Goal: Task Accomplishment & Management: Manage account settings

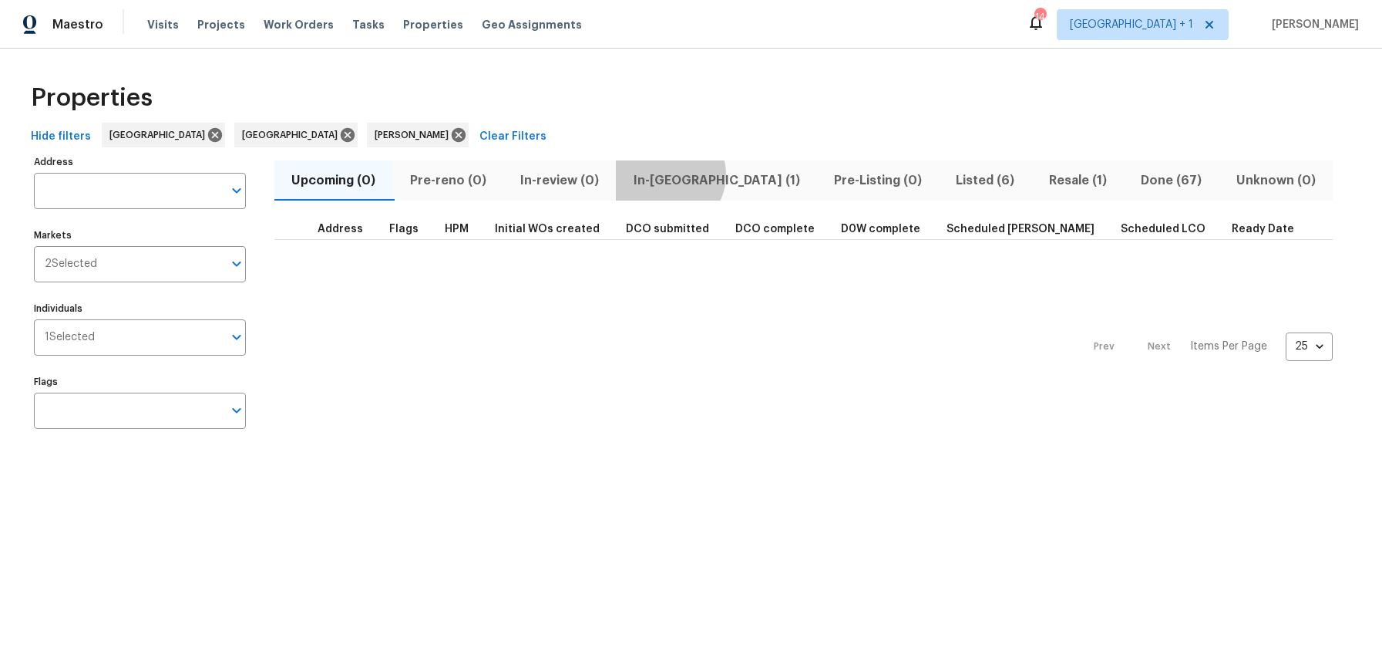
click at [670, 174] on span "In-[GEOGRAPHIC_DATA] (1)" at bounding box center [716, 181] width 182 height 22
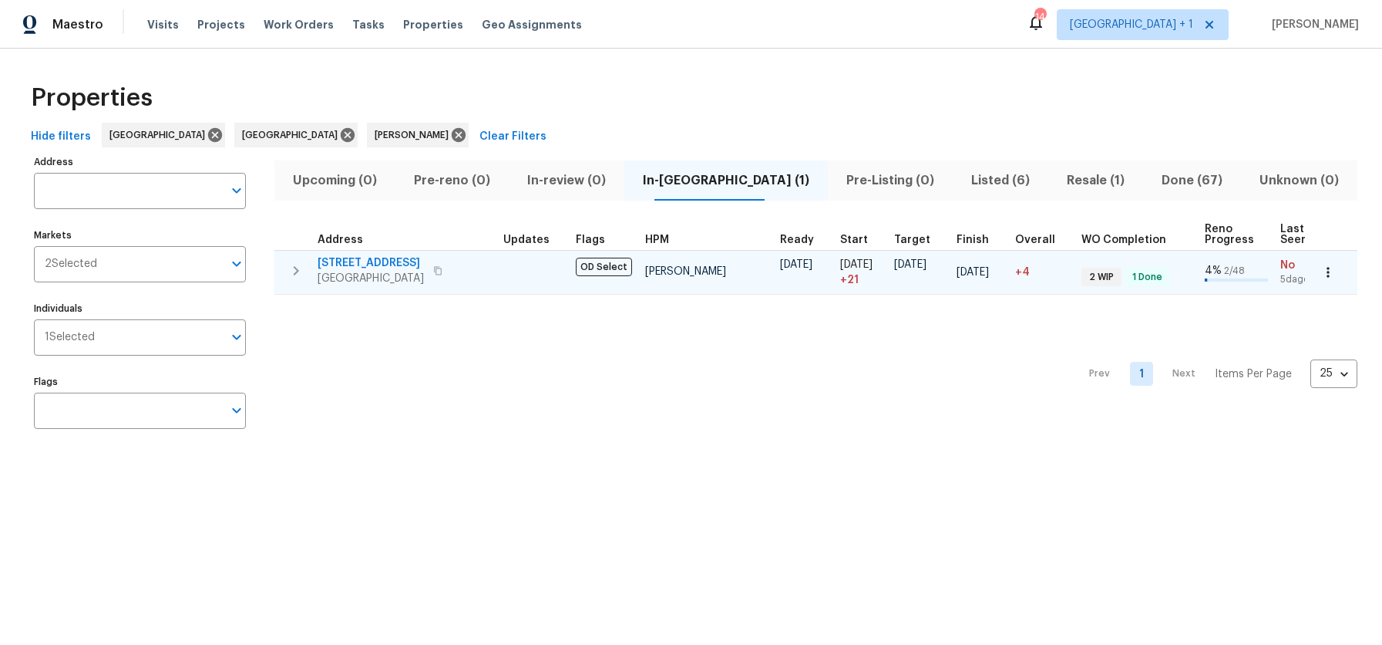
click at [372, 255] on span "[STREET_ADDRESS]" at bounding box center [371, 262] width 106 height 15
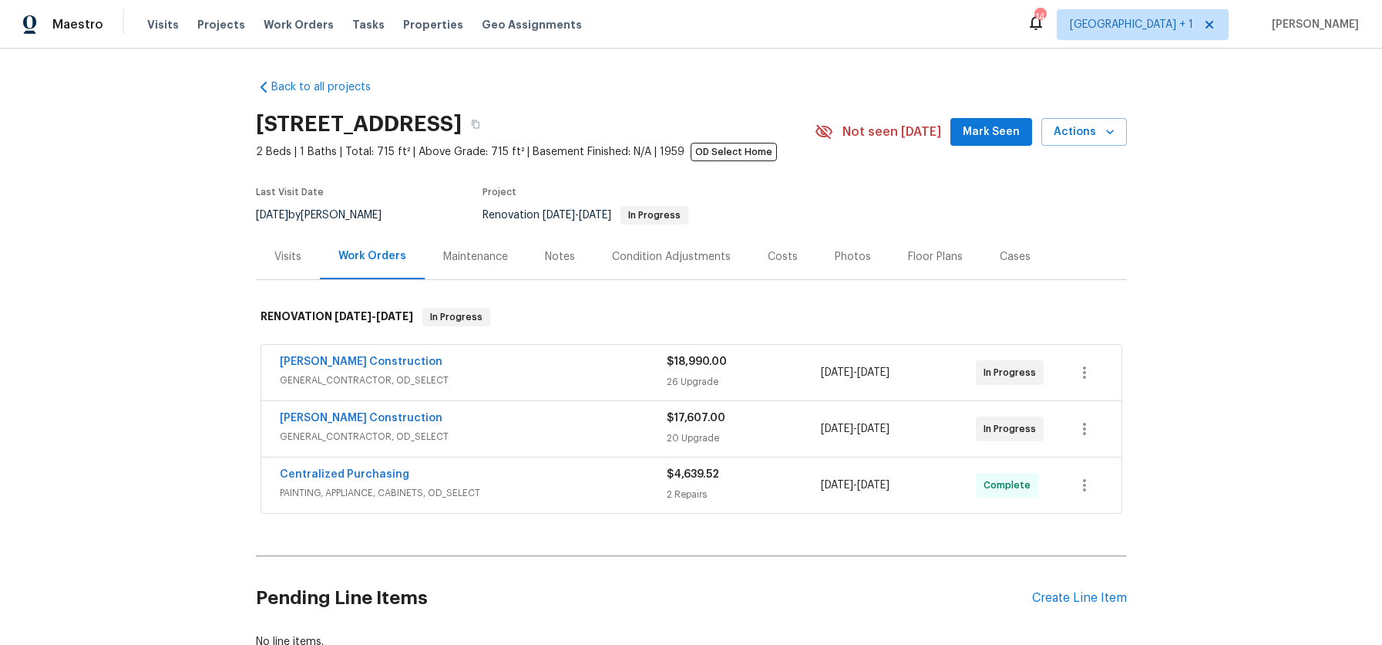
click at [562, 254] on div "Notes" at bounding box center [560, 256] width 30 height 15
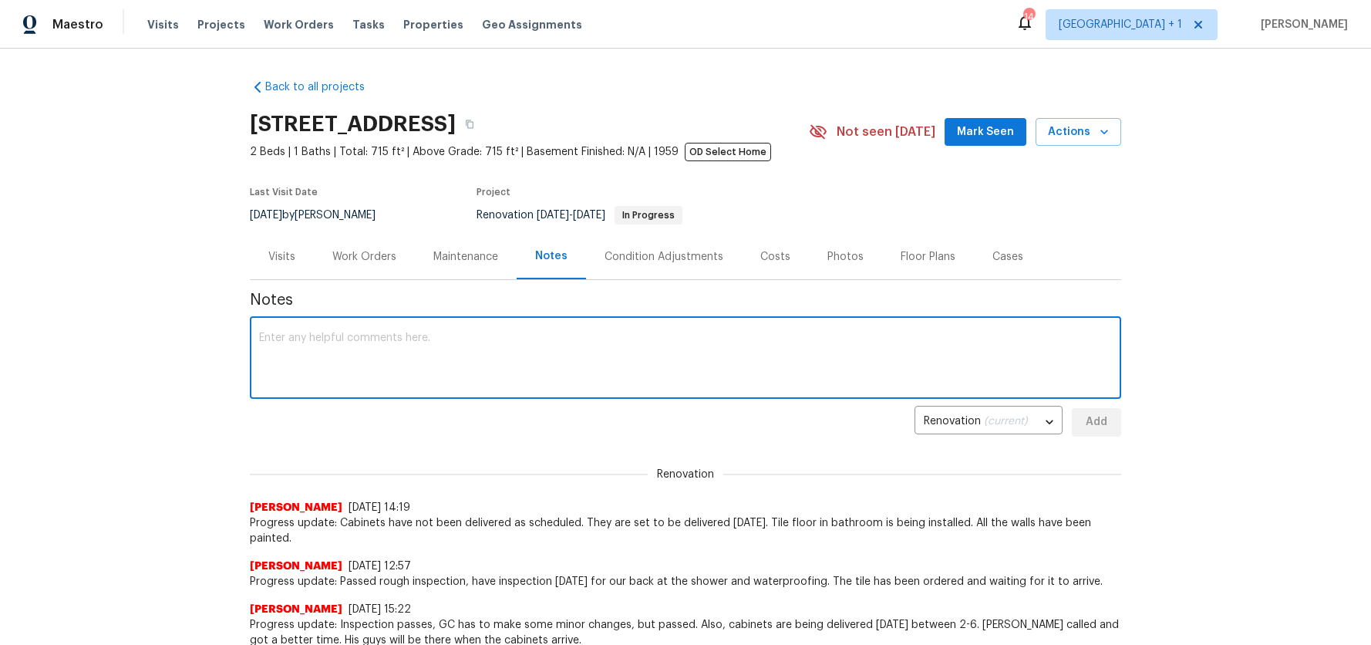
drag, startPoint x: 366, startPoint y: 342, endPoint x: 591, endPoint y: 347, distance: 224.4
click at [366, 342] on textarea at bounding box center [685, 359] width 853 height 54
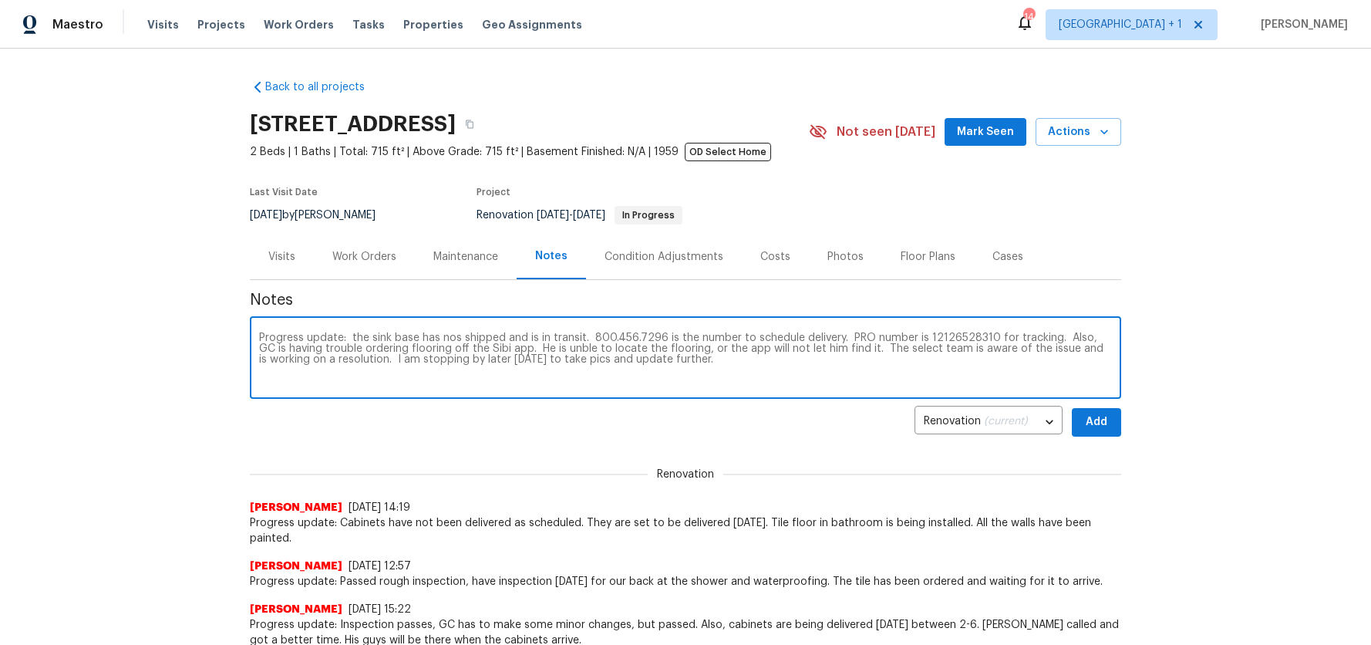
type textarea "Progress update: the sink base has nos shipped and is in transit. 800.456.7296 …"
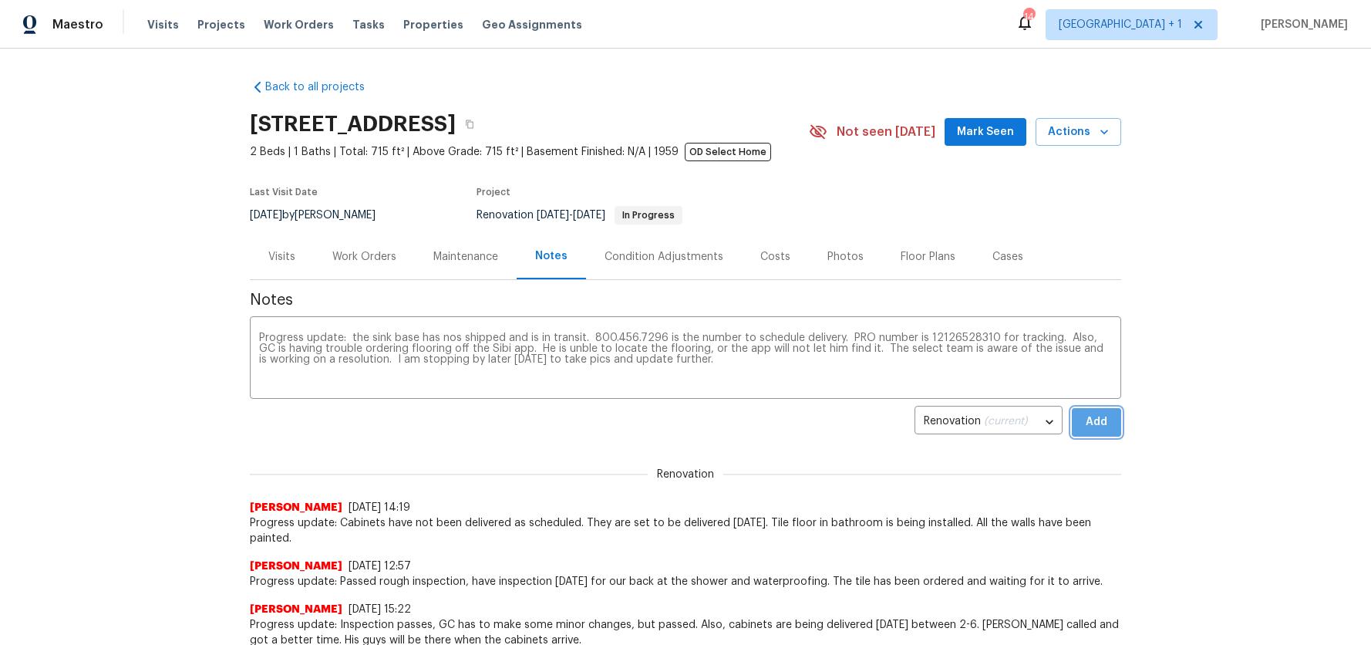
click at [1111, 426] on button "Add" at bounding box center [1096, 422] width 49 height 29
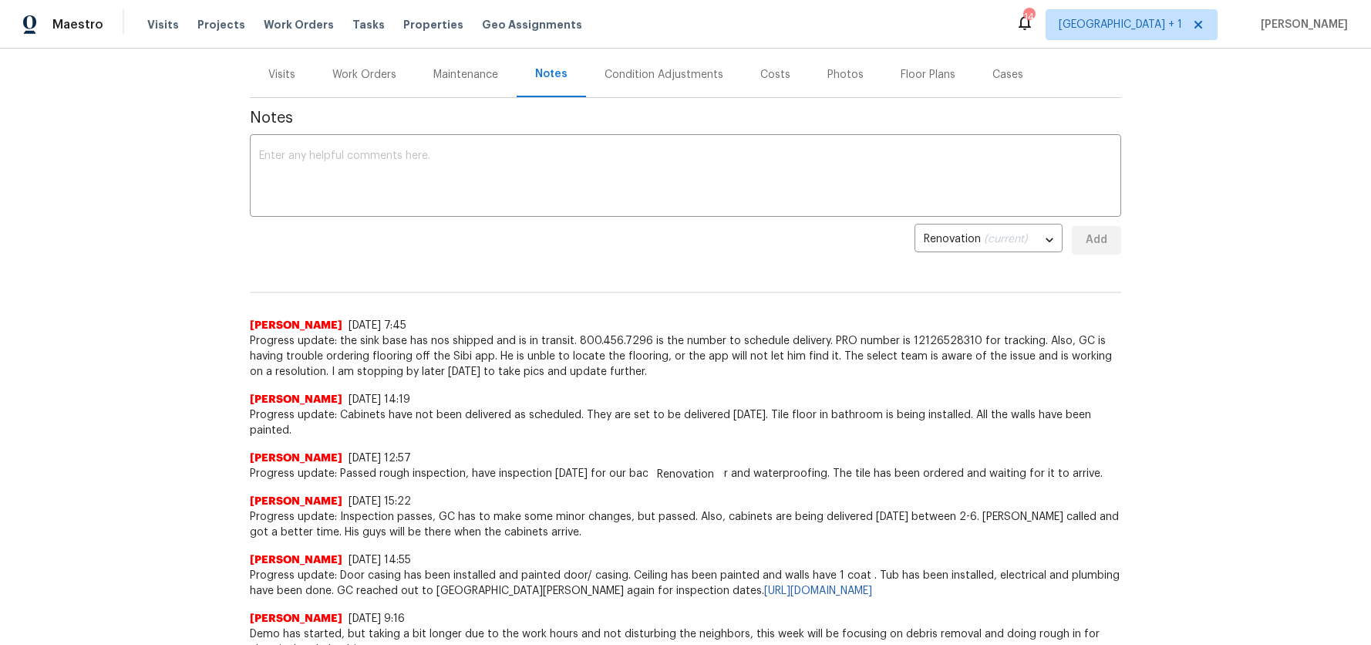
scroll to position [183, 0]
click at [1153, 417] on div "Back to all projects 2909 10th St Apt 4, Santa Monica, CA 90405 2 Beds | 1 Bath…" at bounding box center [685, 347] width 1371 height 596
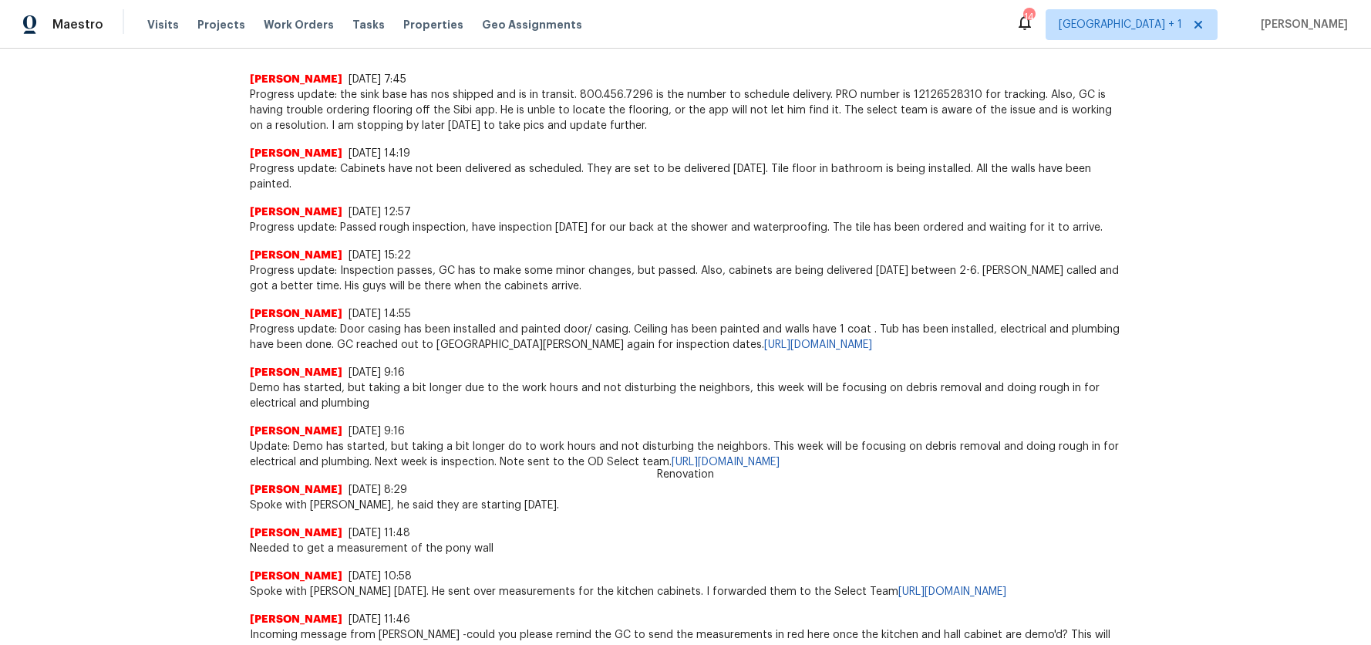
scroll to position [0, 0]
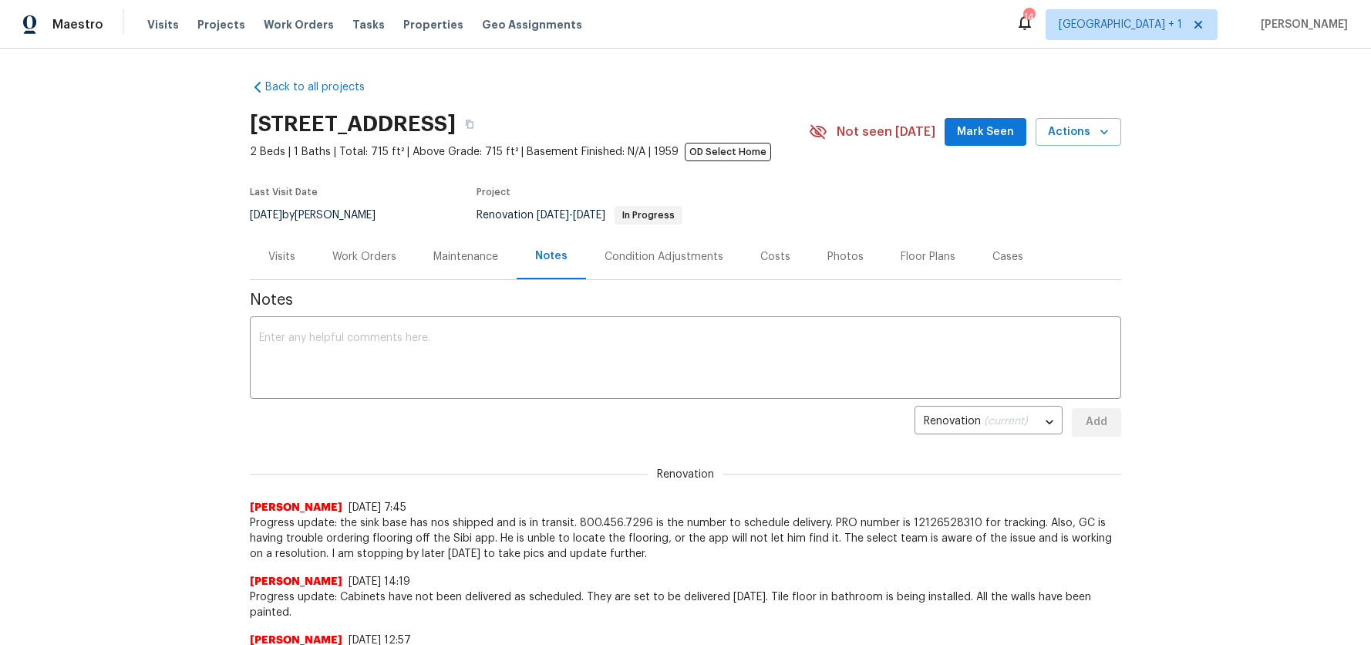
click at [45, 98] on div "Back to all projects 2909 10th St Apt 4, Santa Monica, CA 90405 2 Beds | 1 Bath…" at bounding box center [685, 347] width 1371 height 596
